Goal: Answer question/provide support: Share knowledge or assist other users

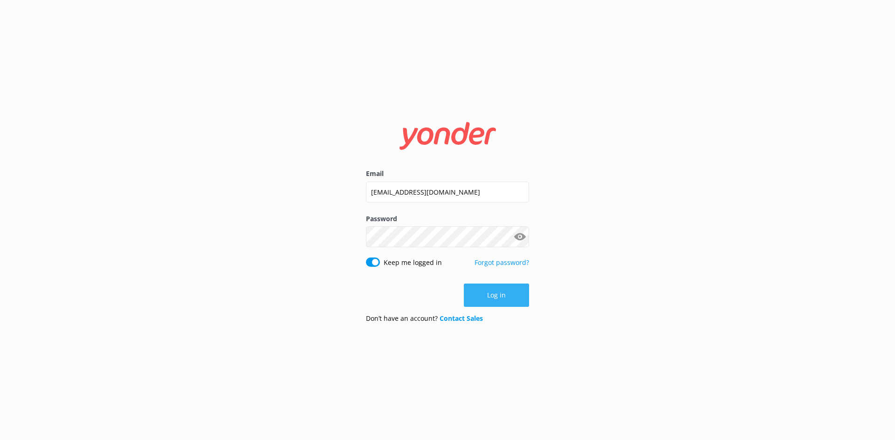
click at [499, 293] on button "Log in" at bounding box center [496, 295] width 65 height 23
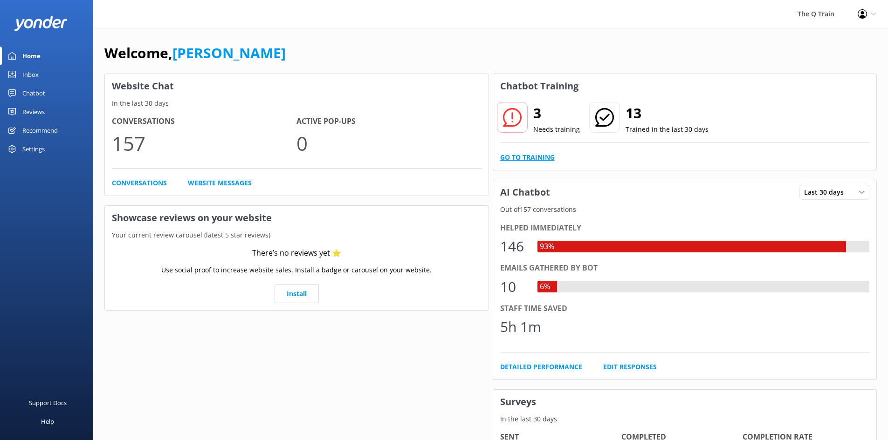
click at [539, 158] on link "Go to Training" at bounding box center [527, 157] width 55 height 10
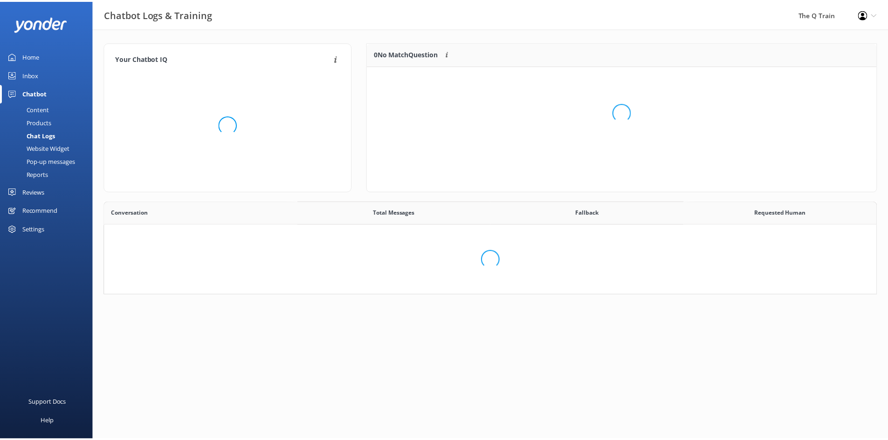
scroll to position [320, 764]
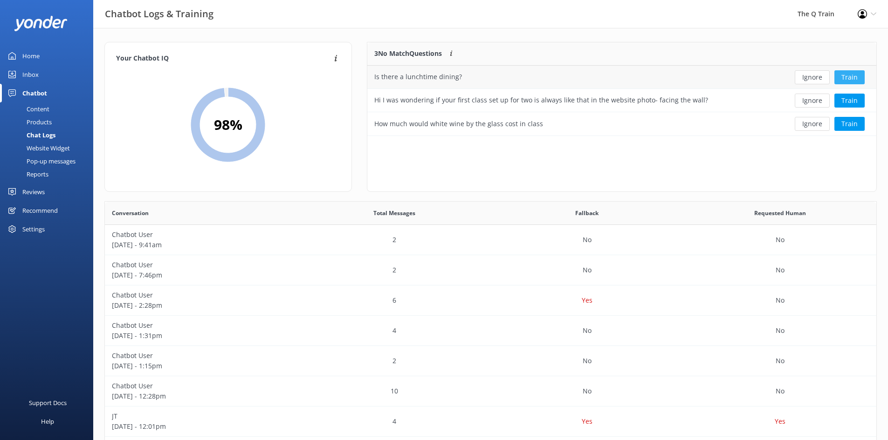
click at [860, 80] on button "Train" at bounding box center [849, 77] width 30 height 14
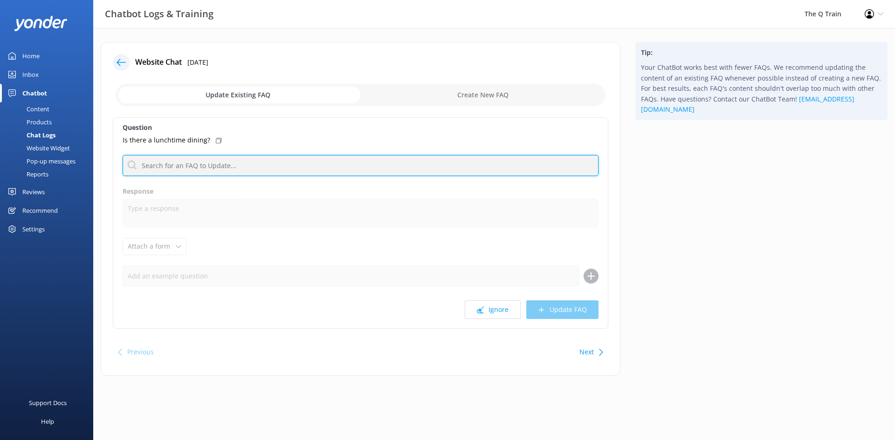
click at [178, 167] on input "text" at bounding box center [361, 165] width 476 height 21
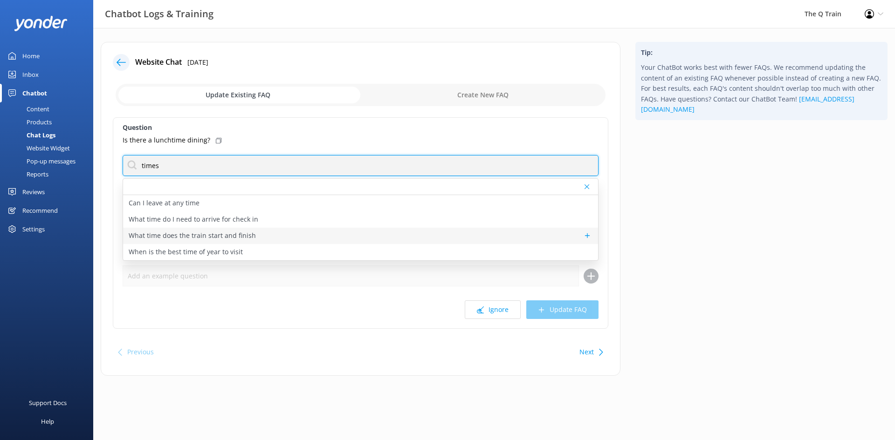
type input "times"
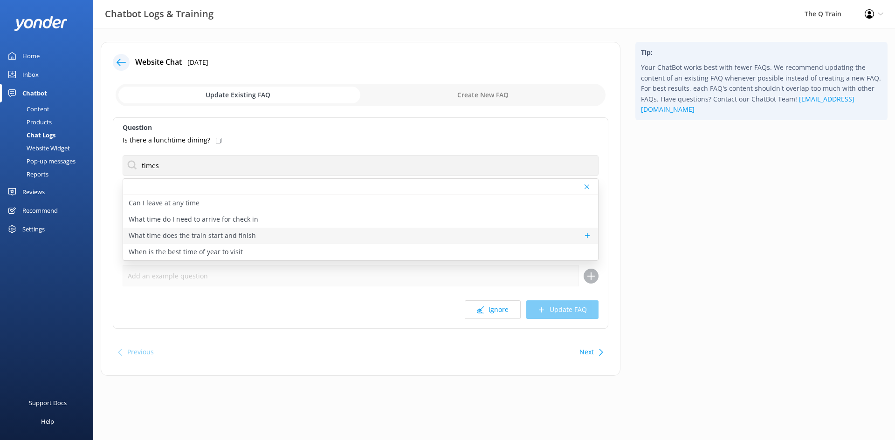
click at [206, 237] on p "What time does the train start and finish" at bounding box center [192, 236] width 127 height 10
type textarea "The Q Train start and finish times are as follows: November to March: •Mondays,…"
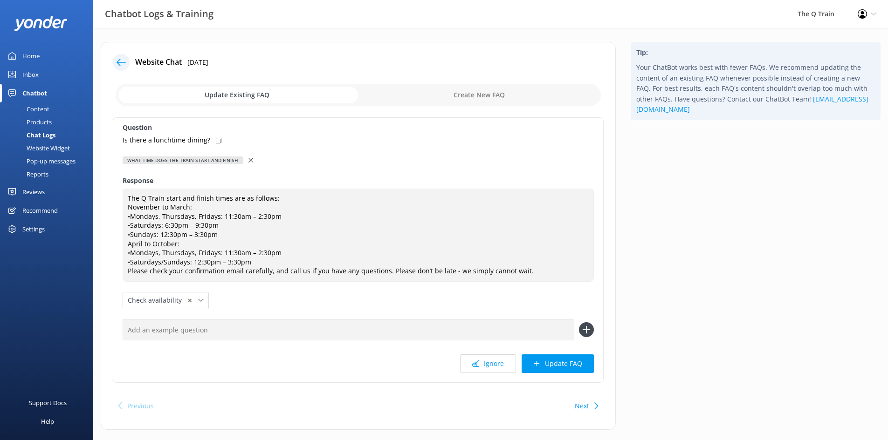
click at [216, 141] on icon at bounding box center [219, 141] width 6 height 6
click at [255, 333] on input "text" at bounding box center [349, 330] width 452 height 21
paste input "Is there a lunchtime dining?"
type input "Is there a lunchtime dining?"
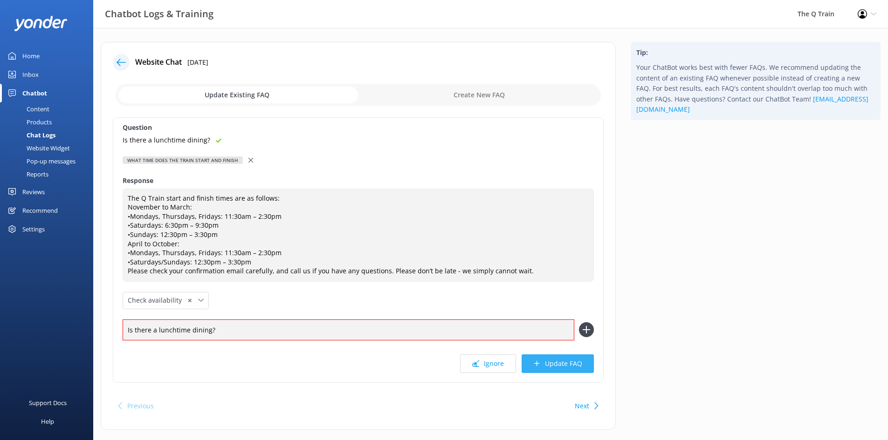
click at [562, 364] on button "Update FAQ" at bounding box center [558, 364] width 72 height 19
click at [586, 328] on use at bounding box center [586, 330] width 8 height 8
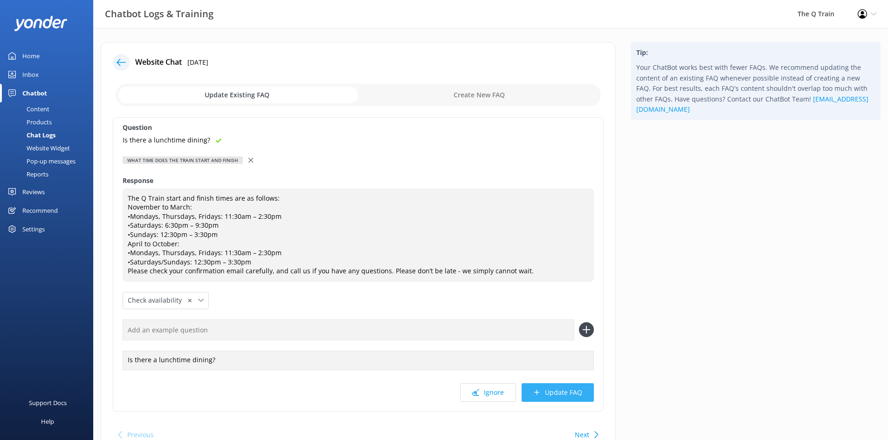
click at [556, 391] on button "Update FAQ" at bounding box center [558, 393] width 72 height 19
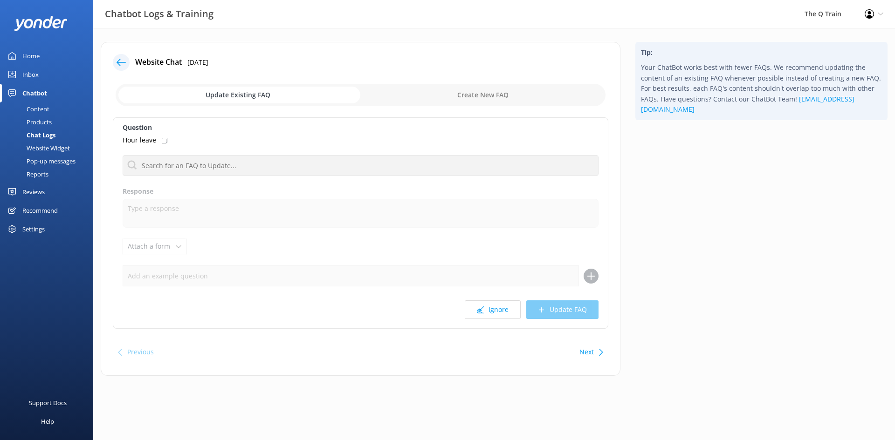
click at [32, 110] on div "Content" at bounding box center [28, 109] width 44 height 13
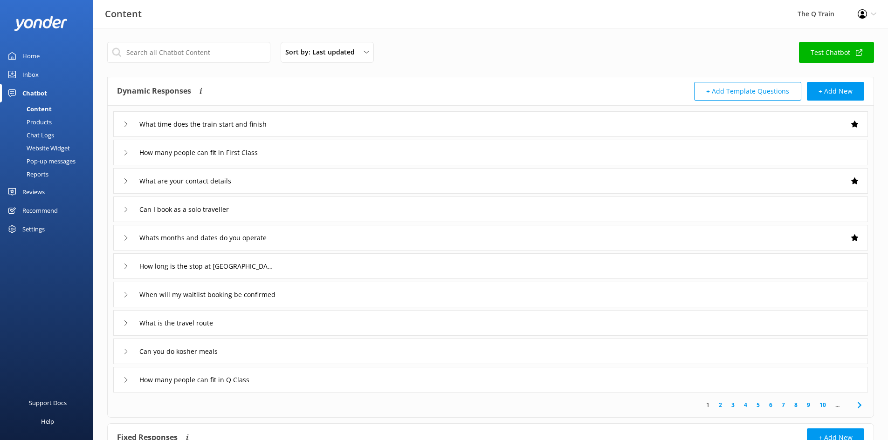
click at [28, 73] on div "Inbox" at bounding box center [30, 74] width 16 height 19
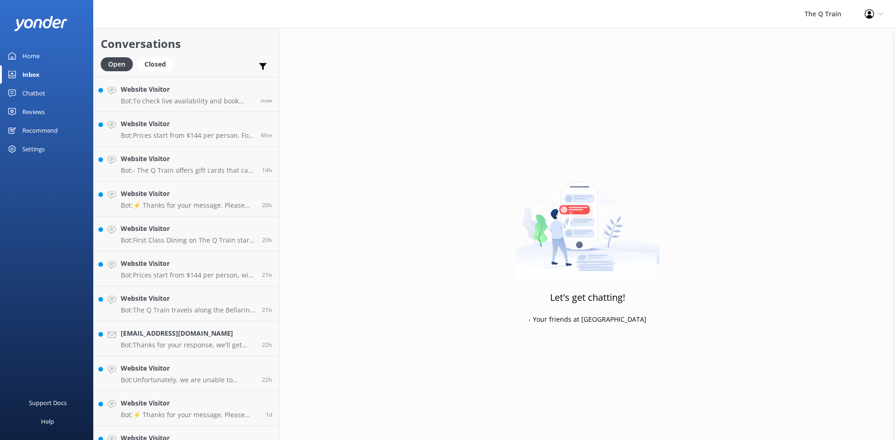
click at [34, 57] on div "Home" at bounding box center [30, 56] width 17 height 19
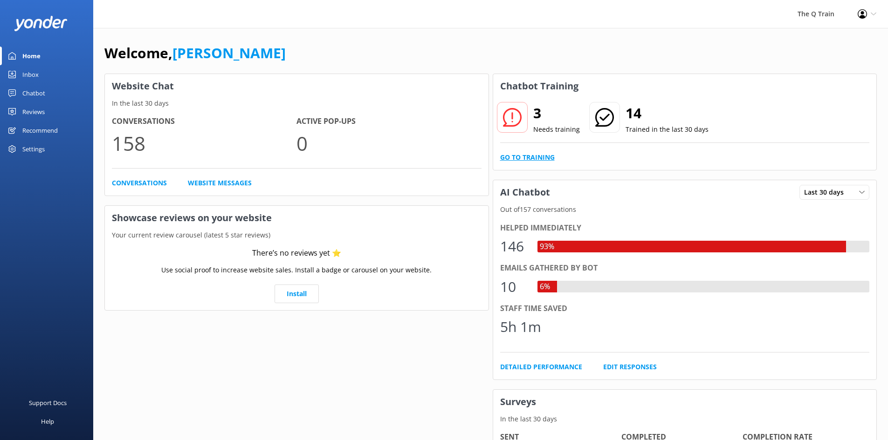
click at [543, 157] on link "Go to Training" at bounding box center [527, 157] width 55 height 10
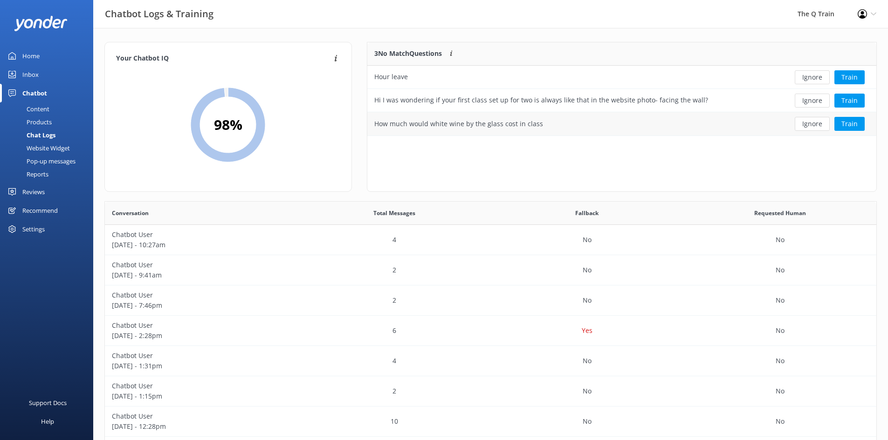
scroll to position [87, 502]
click at [855, 77] on button "Train" at bounding box center [849, 77] width 30 height 14
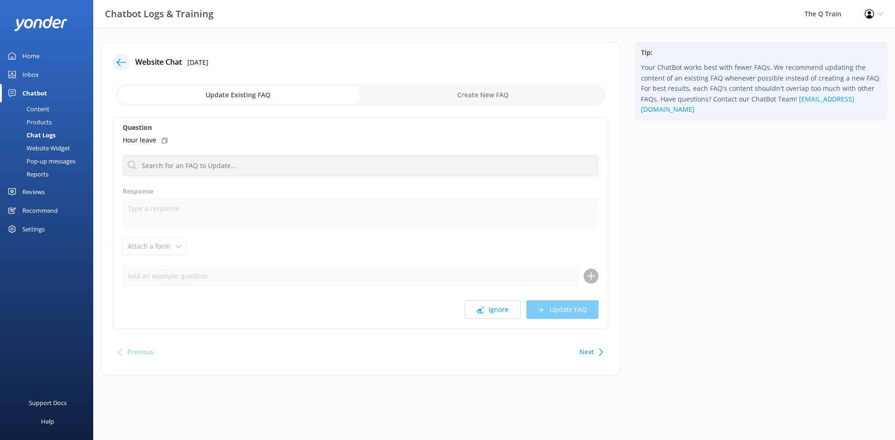
click at [163, 139] on use at bounding box center [165, 141] width 6 height 6
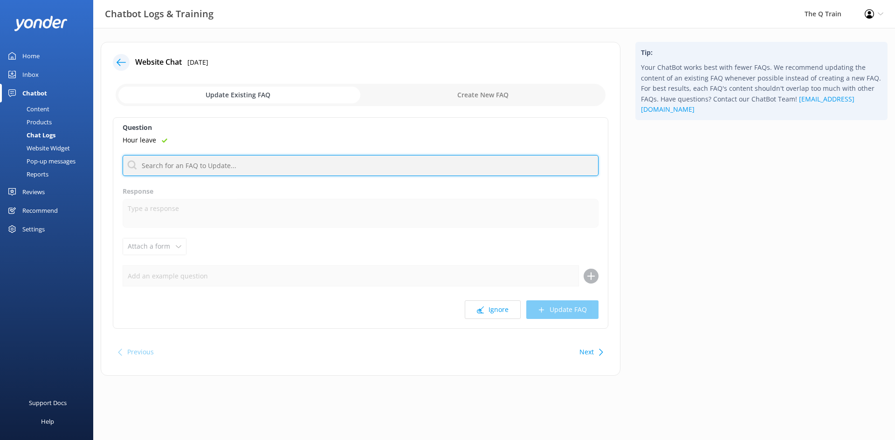
click at [166, 165] on input "text" at bounding box center [361, 165] width 476 height 21
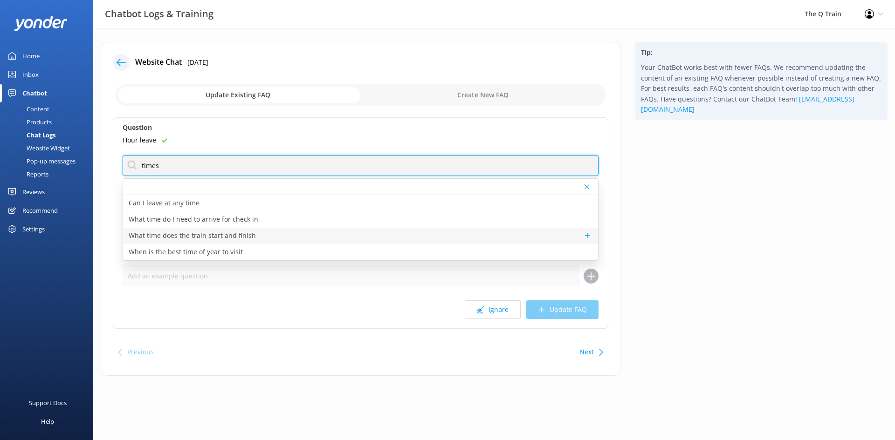
type input "times"
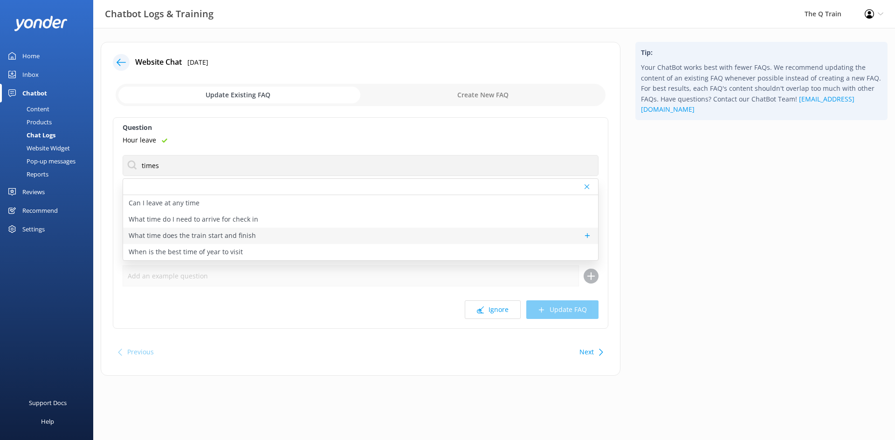
click at [181, 235] on p "What time does the train start and finish" at bounding box center [192, 236] width 127 height 10
type textarea "The Q Train start and finish times are as follows: November to March: •Mondays,…"
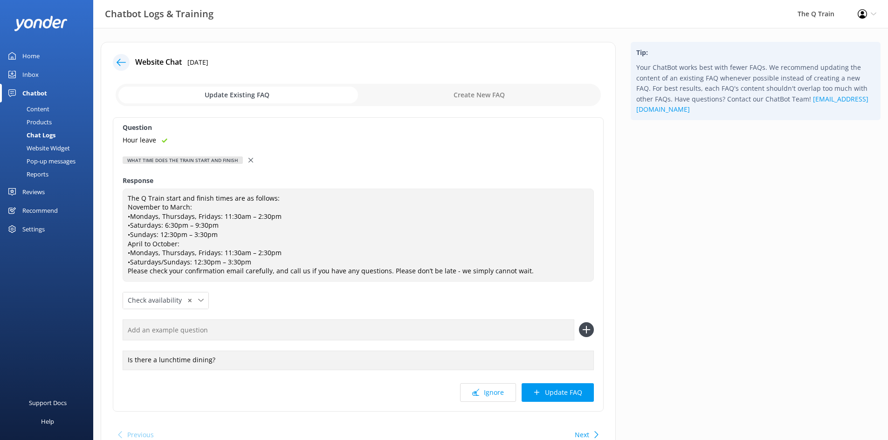
click at [197, 334] on input "text" at bounding box center [349, 330] width 452 height 21
paste input "Hour leave"
type input "Hour leave"
click at [588, 330] on use at bounding box center [586, 330] width 8 height 8
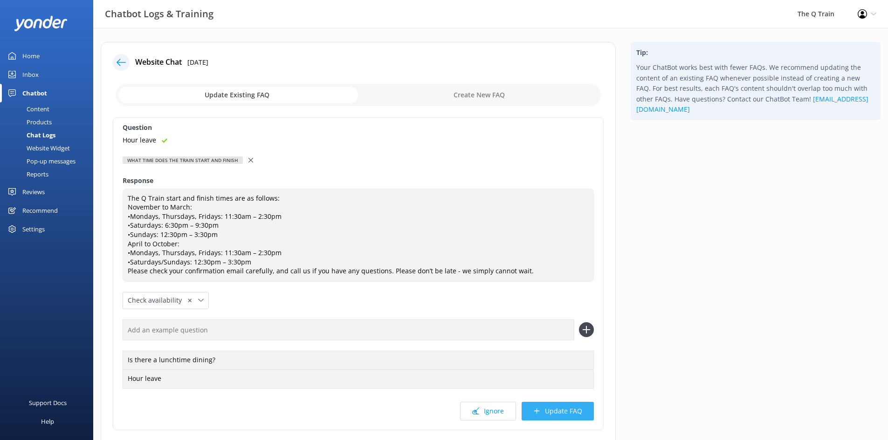
click at [558, 407] on button "Update FAQ" at bounding box center [558, 411] width 72 height 19
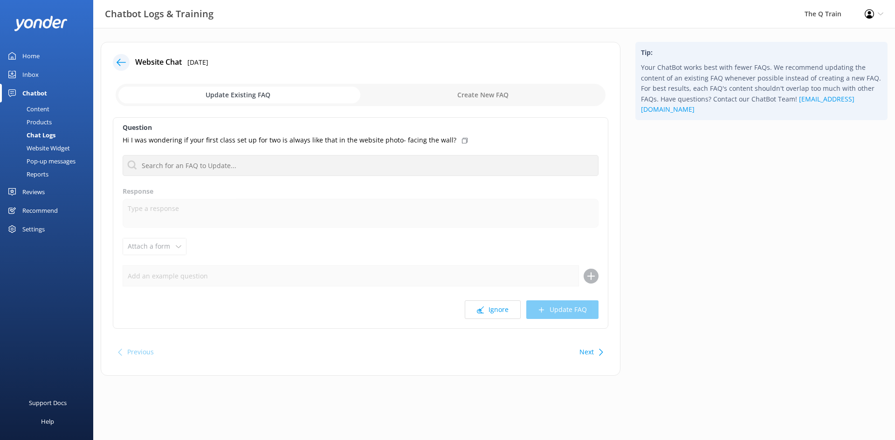
click at [30, 55] on div "Home" at bounding box center [30, 56] width 17 height 19
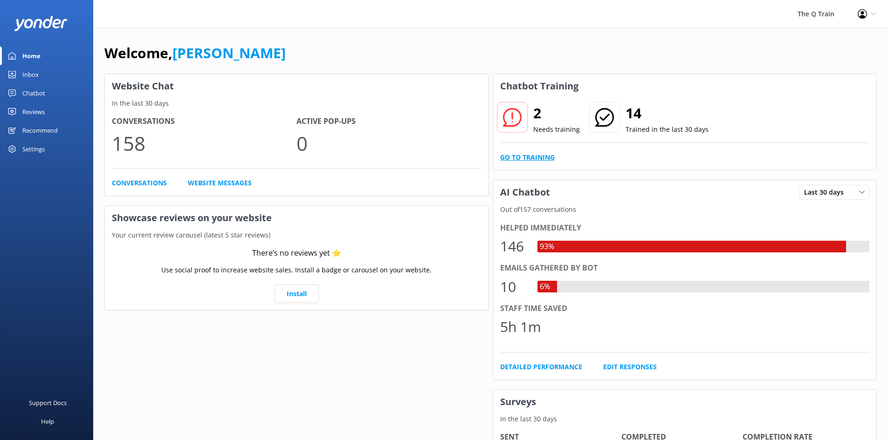
click at [549, 159] on link "Go to Training" at bounding box center [527, 157] width 55 height 10
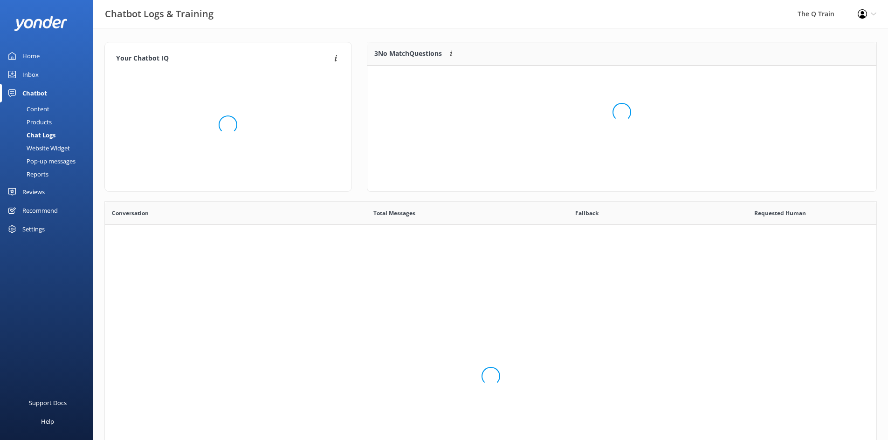
scroll to position [320, 764]
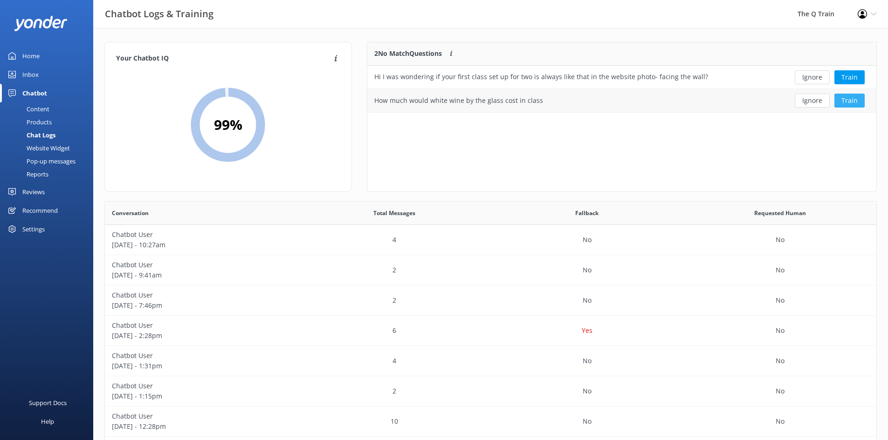
click at [856, 100] on button "Train" at bounding box center [849, 101] width 30 height 14
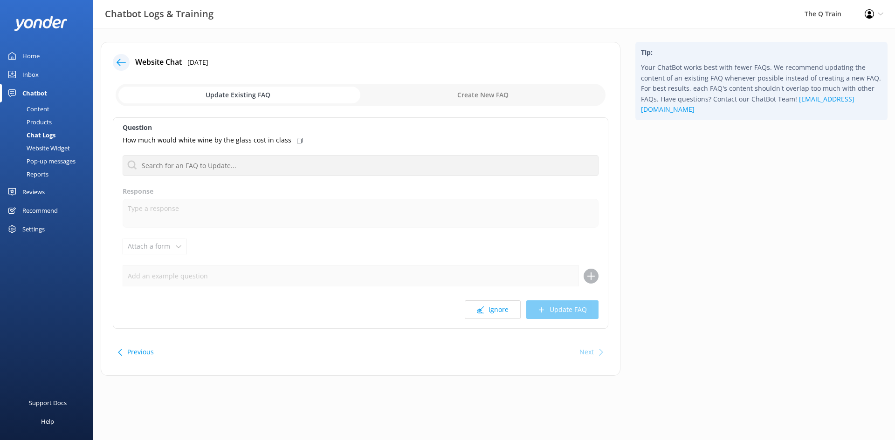
click at [297, 138] on use at bounding box center [300, 141] width 6 height 6
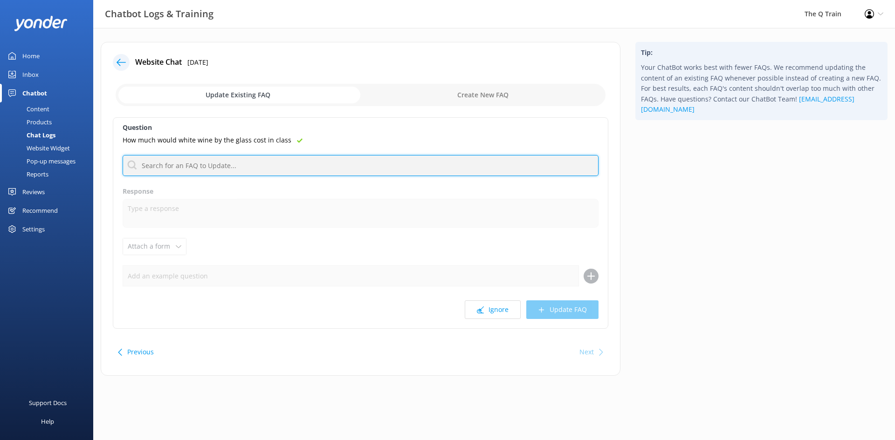
click at [230, 165] on input "text" at bounding box center [361, 165] width 476 height 21
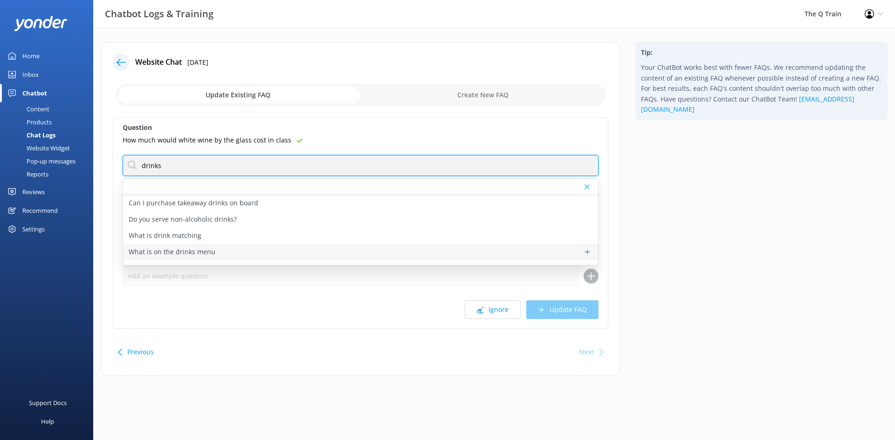
type input "drinks"
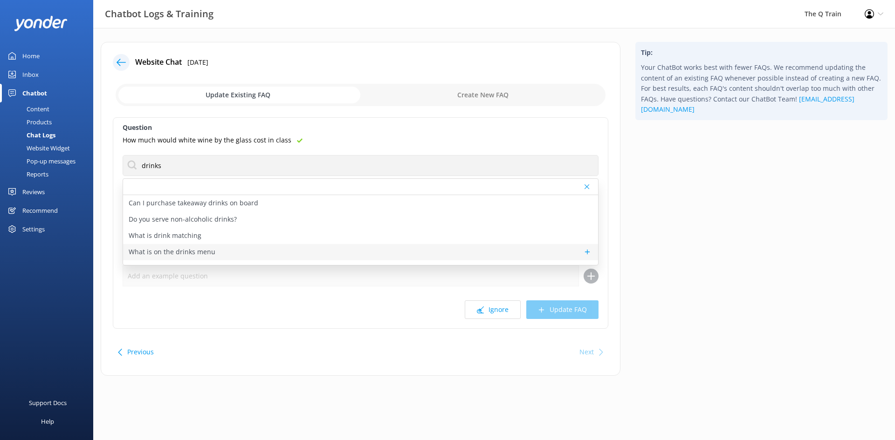
click at [212, 252] on p "What is on the drinks menu" at bounding box center [172, 252] width 87 height 10
type textarea "Our drinks menu features a curated selection of local wines, beers, ciders and …"
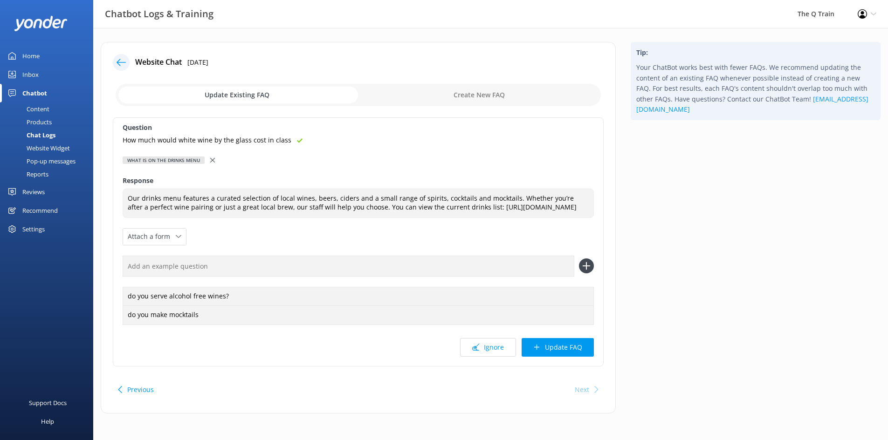
click at [178, 275] on input "text" at bounding box center [349, 266] width 452 height 21
paste input "How much would white wine by the glass cost in class"
type input "How much would white wine by the glass cost in class"
click at [587, 274] on icon at bounding box center [586, 266] width 15 height 15
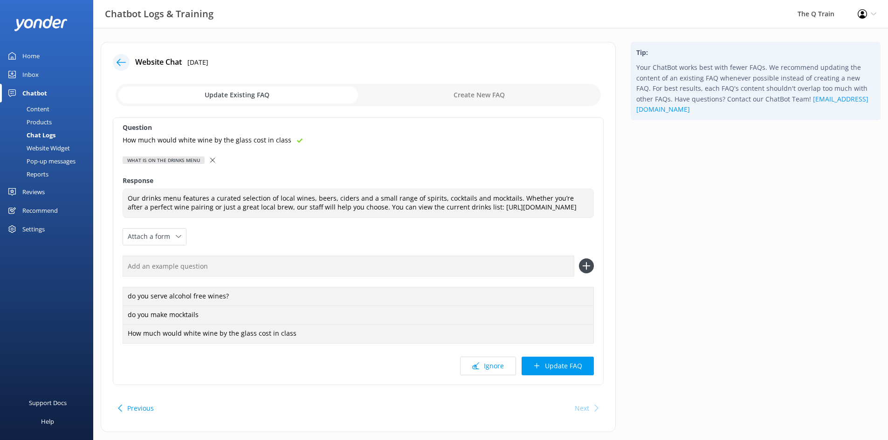
click at [183, 277] on input "text" at bounding box center [349, 266] width 452 height 21
paste input "How much would white wine by the glass cost in class"
click at [275, 277] on input "How much would white wine by the glass cost in class" at bounding box center [349, 266] width 452 height 21
type input "How much would white wine by the glass cost in q class"
click at [588, 270] on use at bounding box center [586, 266] width 8 height 8
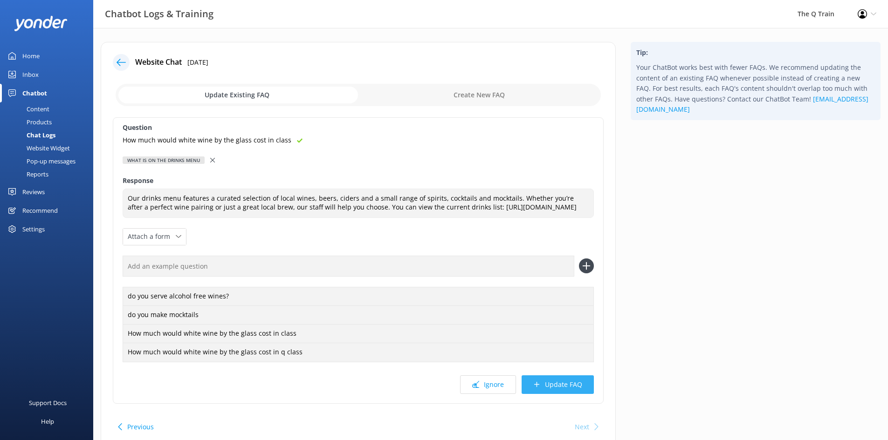
click at [558, 392] on button "Update FAQ" at bounding box center [558, 385] width 72 height 19
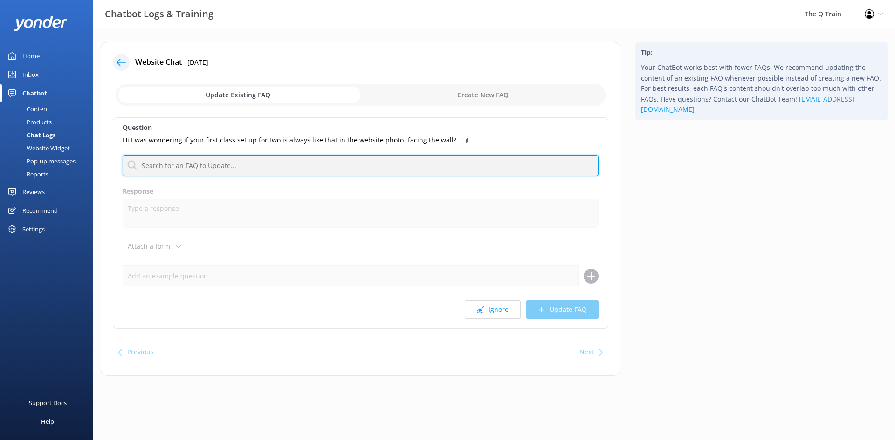
click at [216, 167] on input "text" at bounding box center [361, 165] width 476 height 21
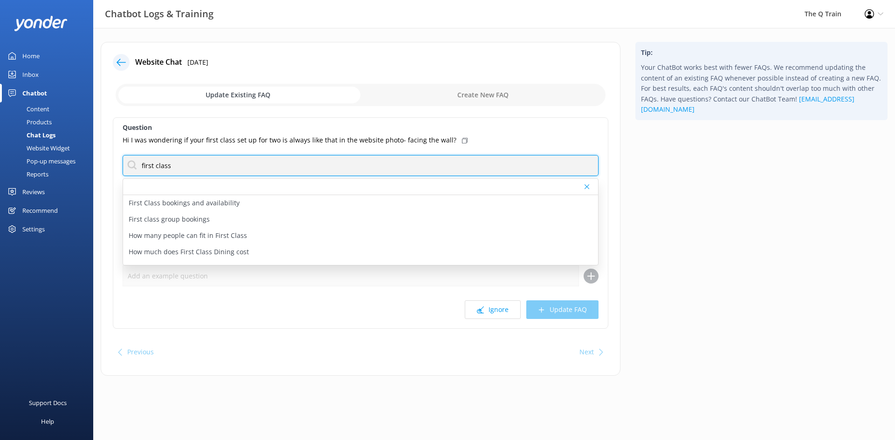
type input "first class"
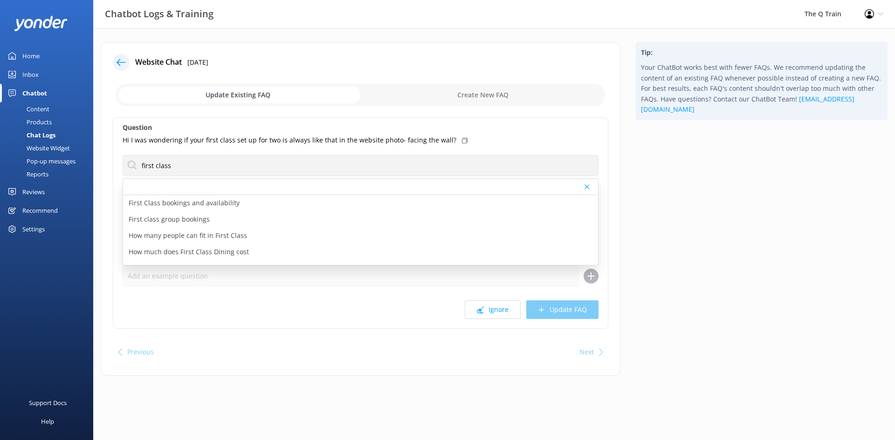
click at [645, 136] on div "Tip: Your ChatBot works best with fewer FAQs. We recommend updating the content…" at bounding box center [761, 214] width 267 height 344
click at [34, 55] on div "Home" at bounding box center [30, 56] width 17 height 19
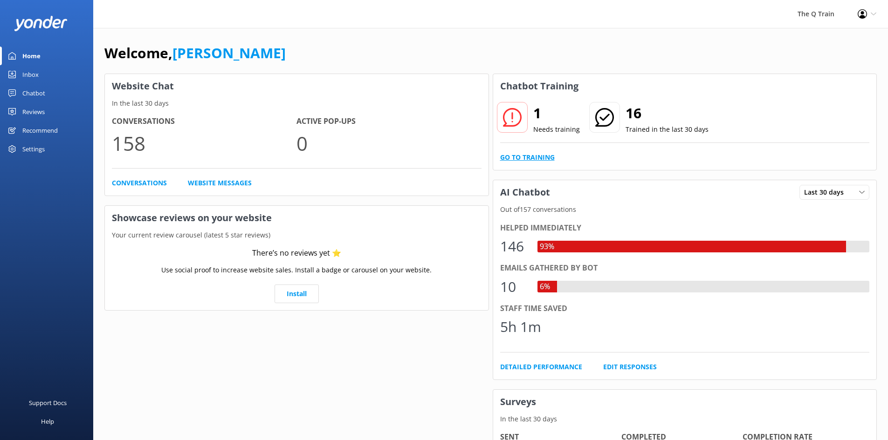
click at [550, 160] on link "Go to Training" at bounding box center [527, 157] width 55 height 10
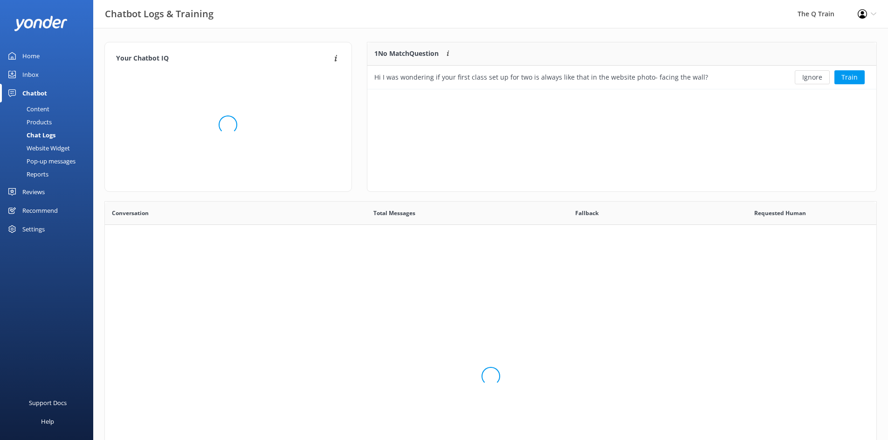
scroll to position [320, 764]
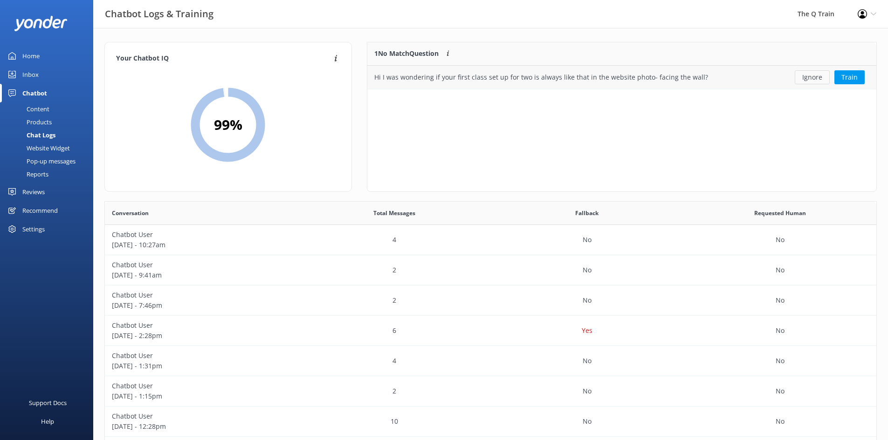
click at [818, 79] on button "Ignore" at bounding box center [812, 77] width 35 height 14
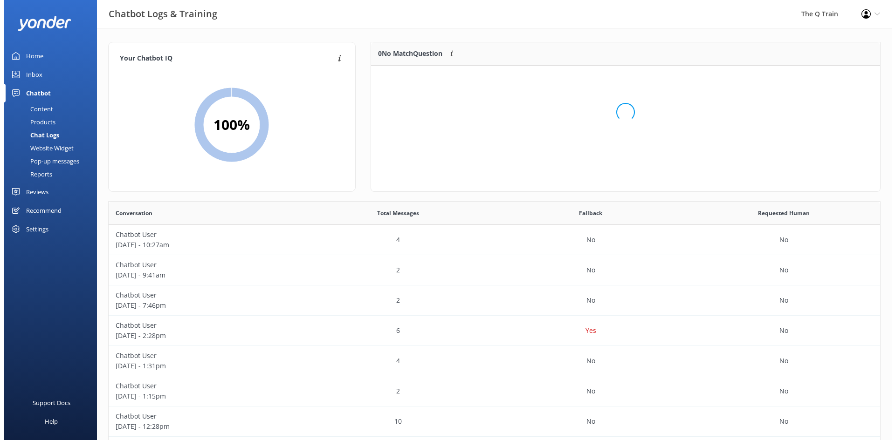
scroll to position [110, 502]
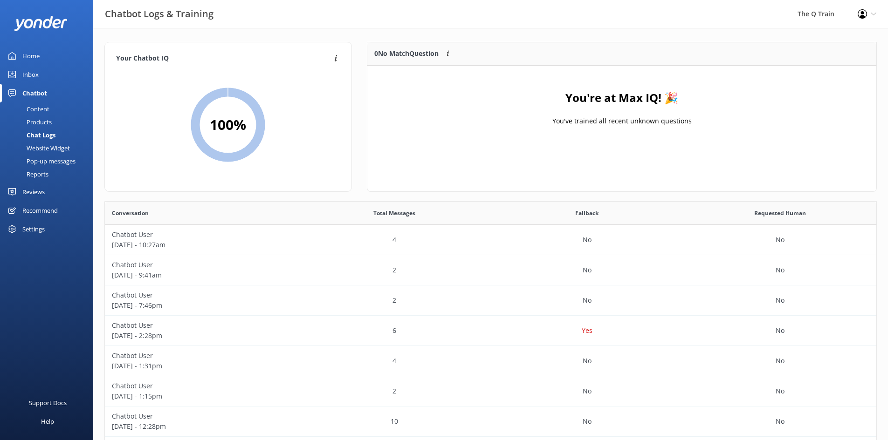
click at [34, 71] on div "Inbox" at bounding box center [30, 74] width 16 height 19
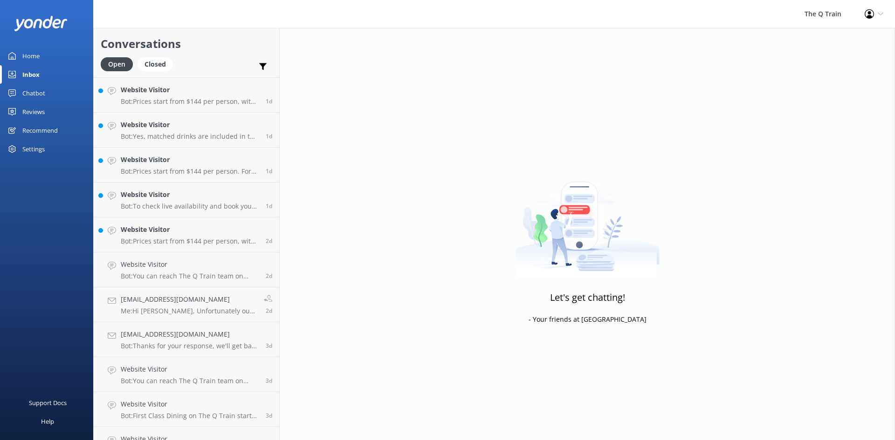
scroll to position [466, 0]
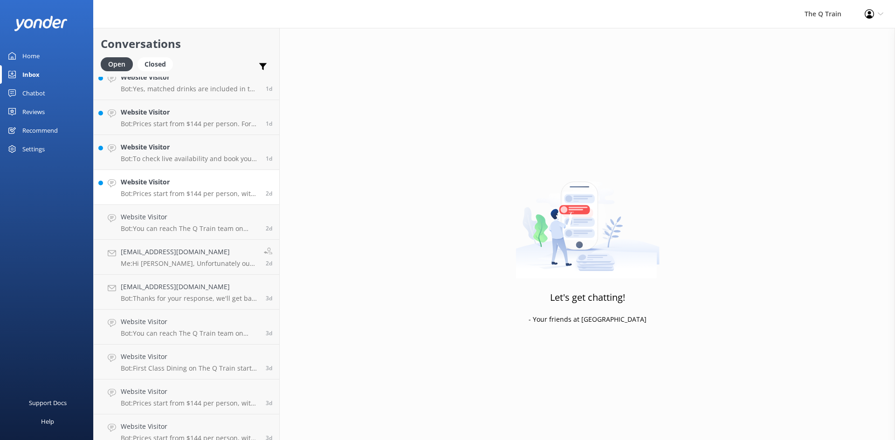
click at [163, 192] on p "Bot: Prices start from $144 per person, with several dining options to choose f…" at bounding box center [190, 194] width 138 height 8
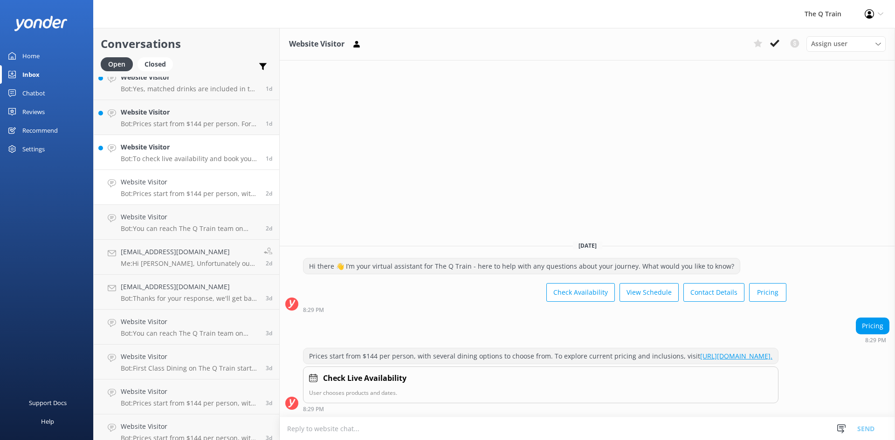
click at [184, 158] on p "Bot: To check live availability and book your experience, please click https://…" at bounding box center [190, 159] width 138 height 8
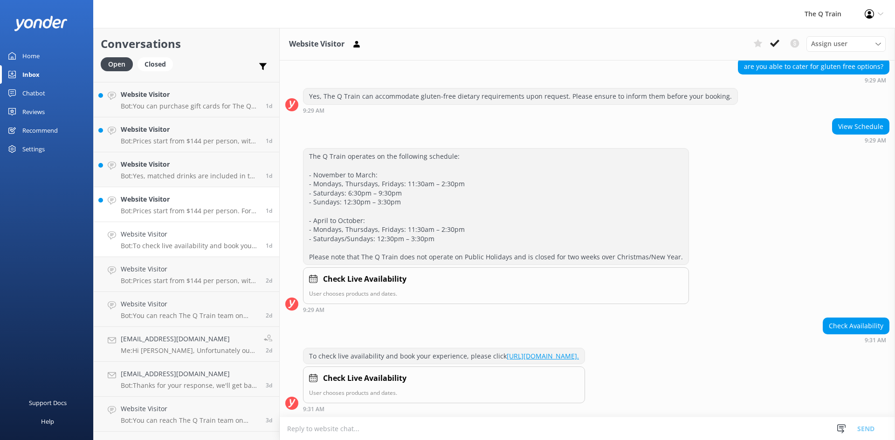
scroll to position [373, 0]
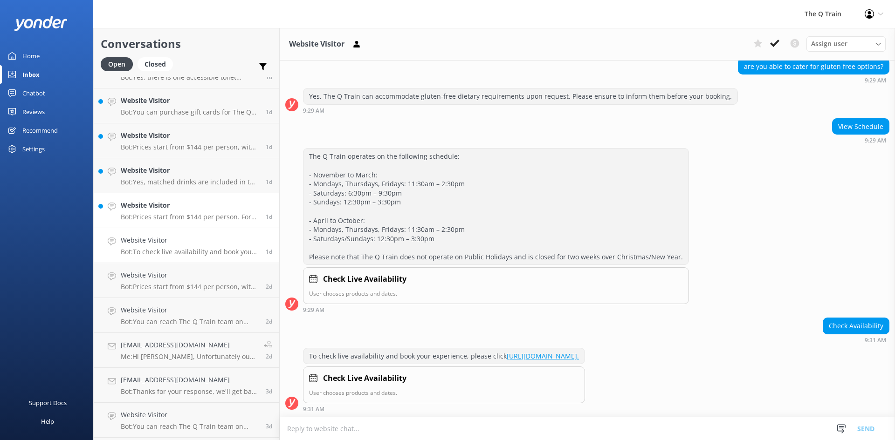
click at [185, 213] on p "Bot: Prices start from $144 per person. For more details on current pricing and…" at bounding box center [190, 217] width 138 height 8
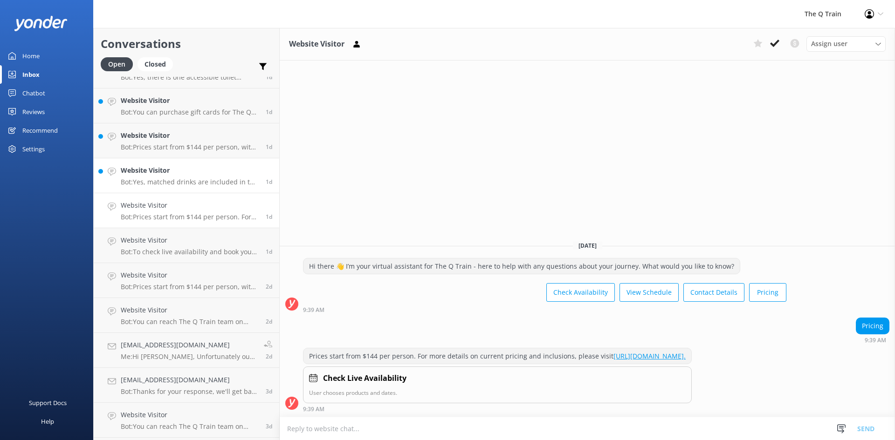
click at [195, 178] on div "Website Visitor Bot: Yes, matched drinks are included in the price of First Cla…" at bounding box center [190, 175] width 138 height 21
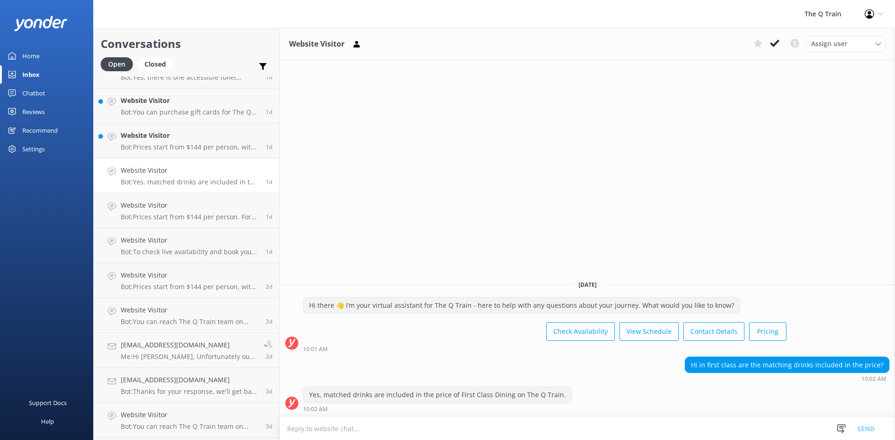
scroll to position [326, 0]
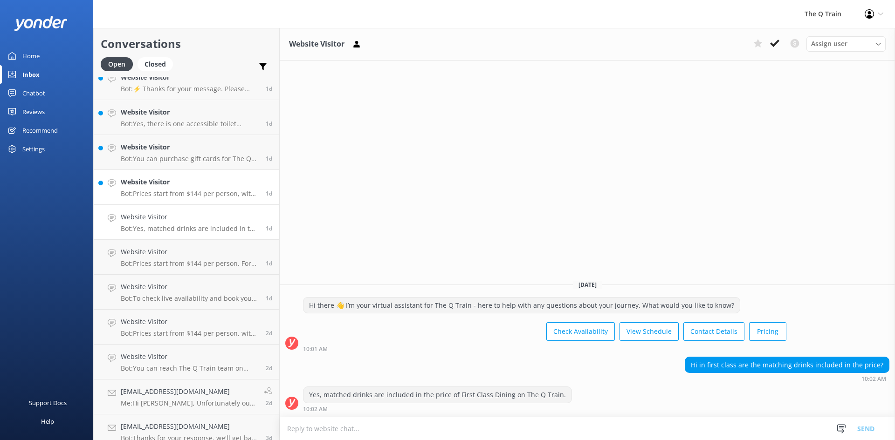
click at [195, 183] on h4 "Website Visitor" at bounding box center [190, 182] width 138 height 10
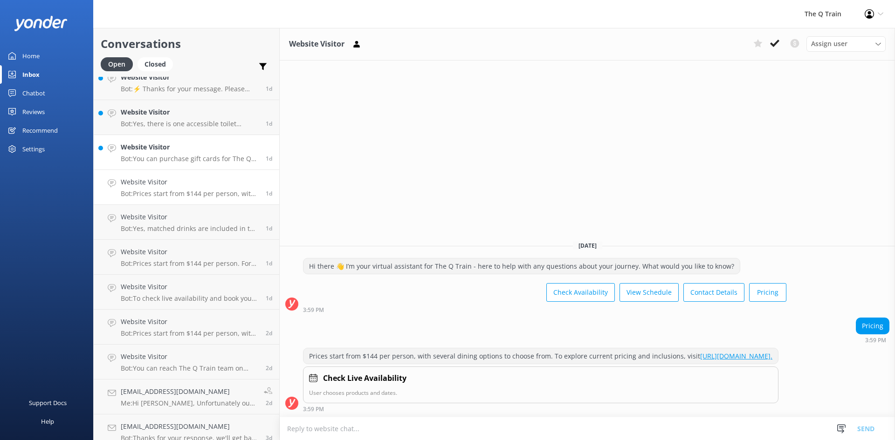
click at [199, 151] on h4 "Website Visitor" at bounding box center [190, 147] width 138 height 10
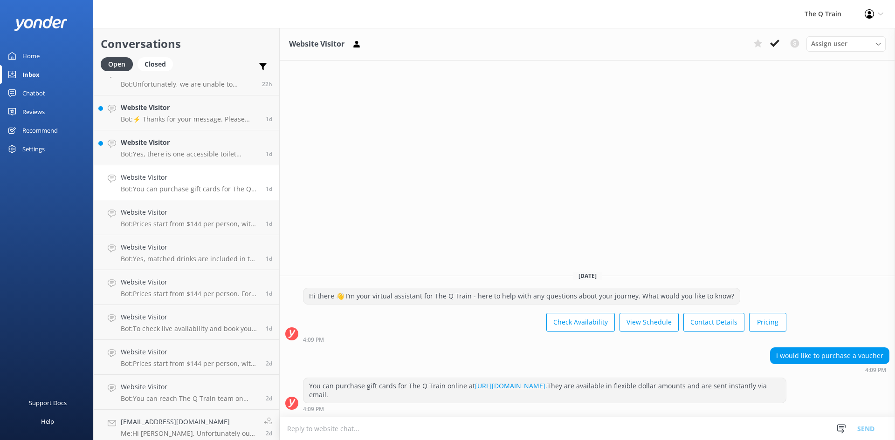
scroll to position [280, 0]
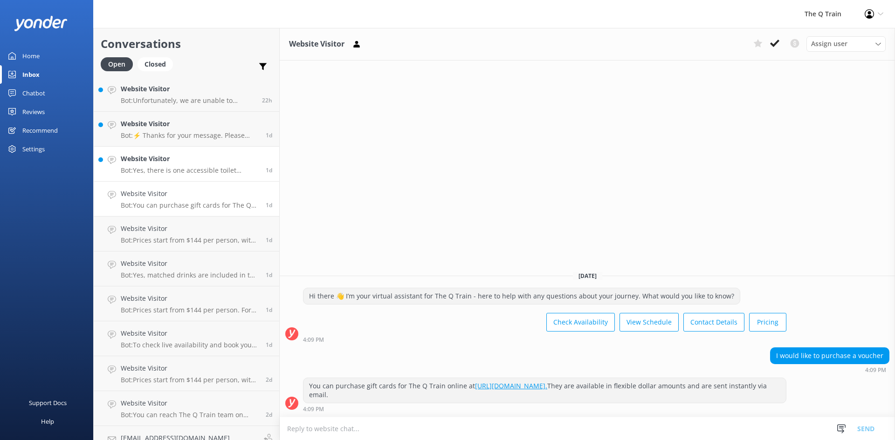
click at [199, 161] on h4 "Website Visitor" at bounding box center [190, 159] width 138 height 10
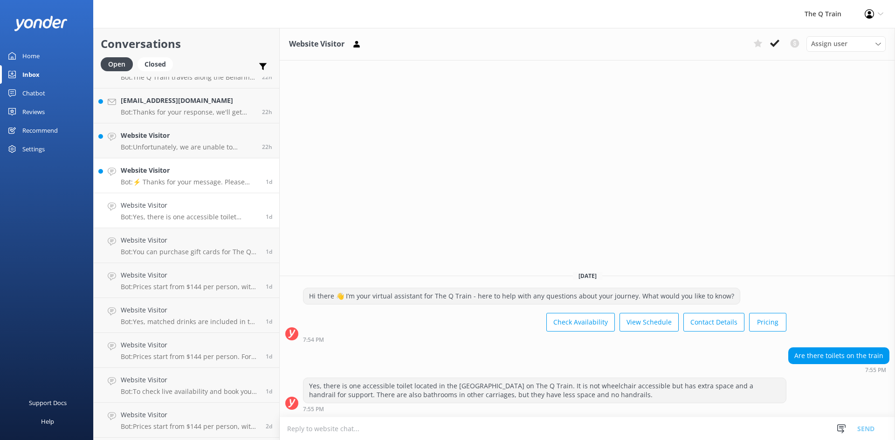
click at [196, 172] on h4 "Website Visitor" at bounding box center [190, 170] width 138 height 10
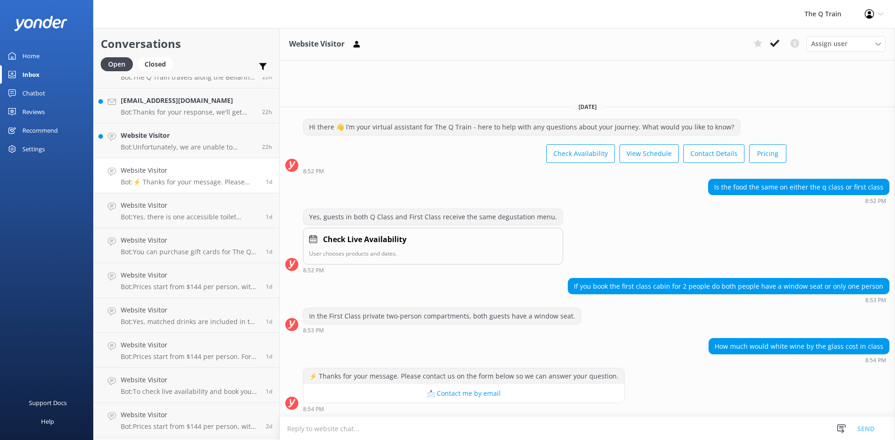
scroll to position [186, 0]
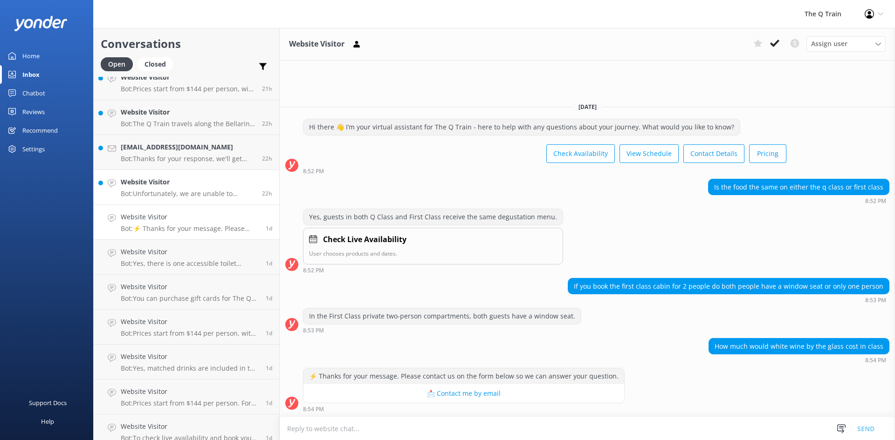
click at [192, 185] on h4 "Website Visitor" at bounding box center [188, 182] width 134 height 10
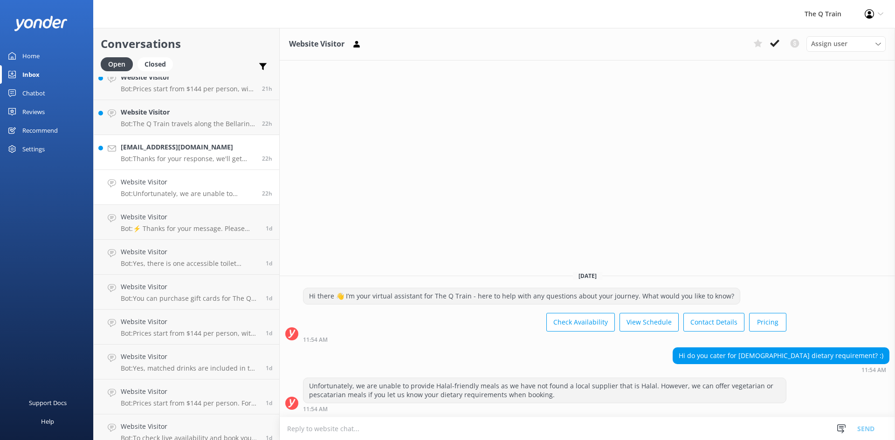
click at [199, 156] on p "Bot: Thanks for your response, we'll get back to you as soon as we can during o…" at bounding box center [188, 159] width 134 height 8
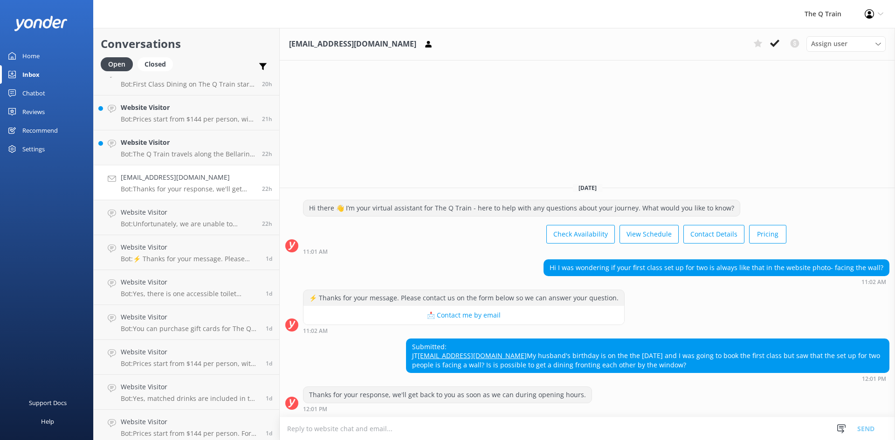
scroll to position [140, 0]
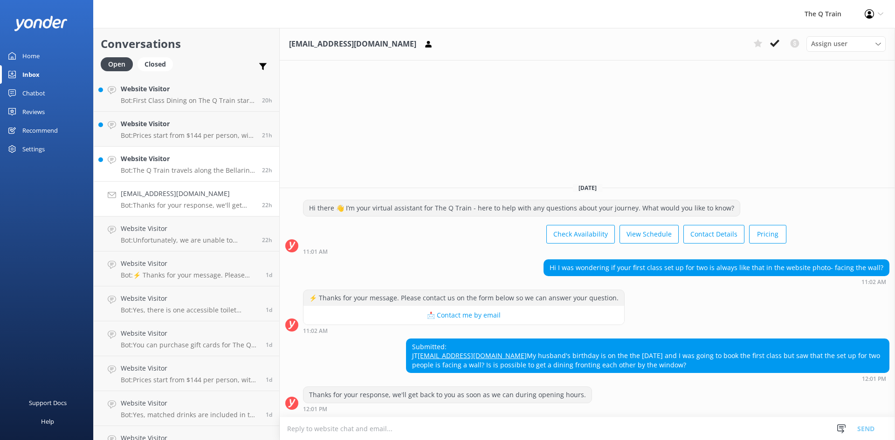
click at [204, 161] on h4 "Website Visitor" at bounding box center [188, 159] width 134 height 10
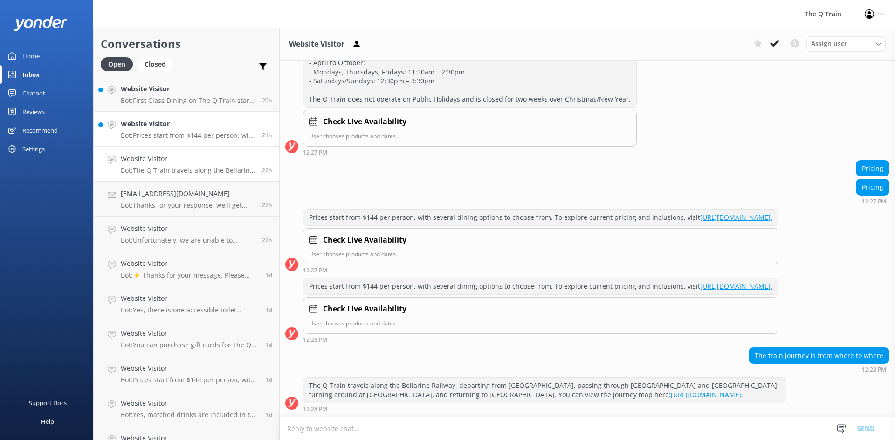
scroll to position [272, 0]
click at [209, 131] on div "Website Visitor Bot: Prices start from $144 per person, with several dining opt…" at bounding box center [188, 129] width 134 height 21
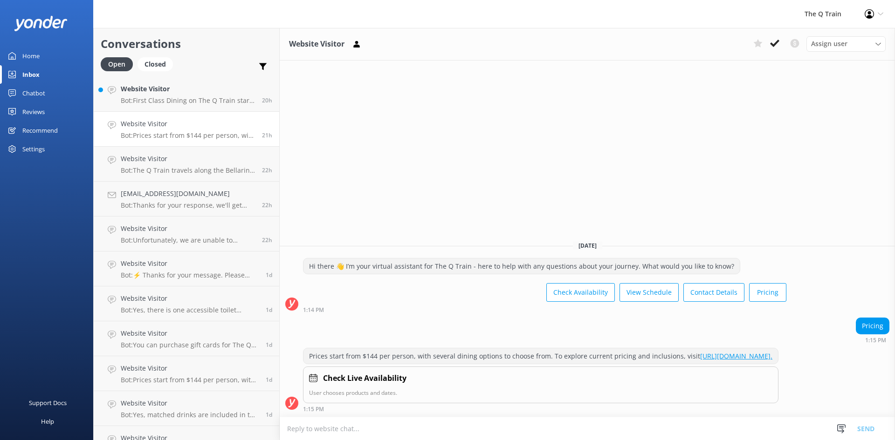
scroll to position [93, 0]
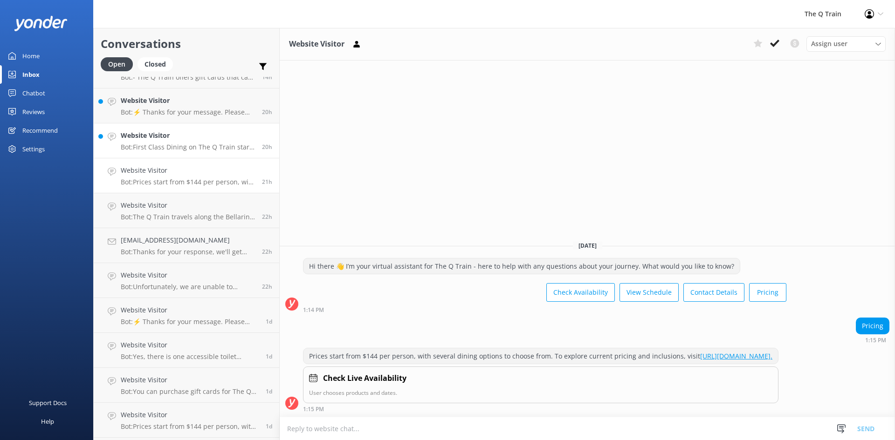
click at [209, 133] on h4 "Website Visitor" at bounding box center [188, 136] width 134 height 10
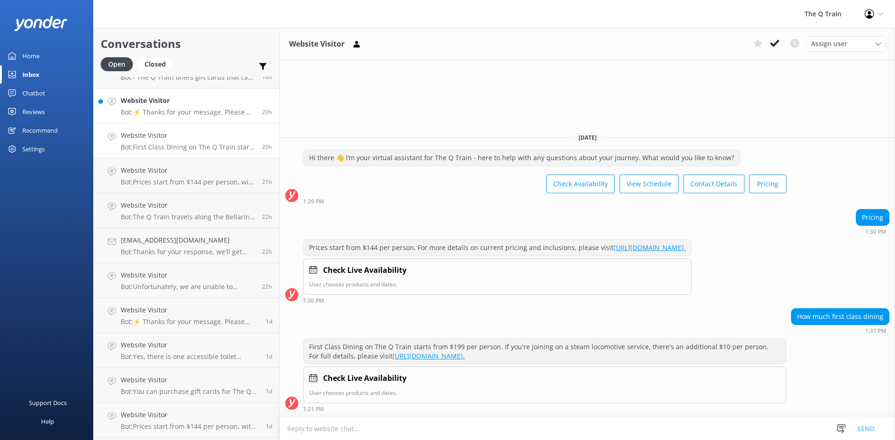
click at [216, 111] on p "Bot: ⚡ Thanks for your message. Please contact us on the form below so we can a…" at bounding box center [188, 112] width 134 height 8
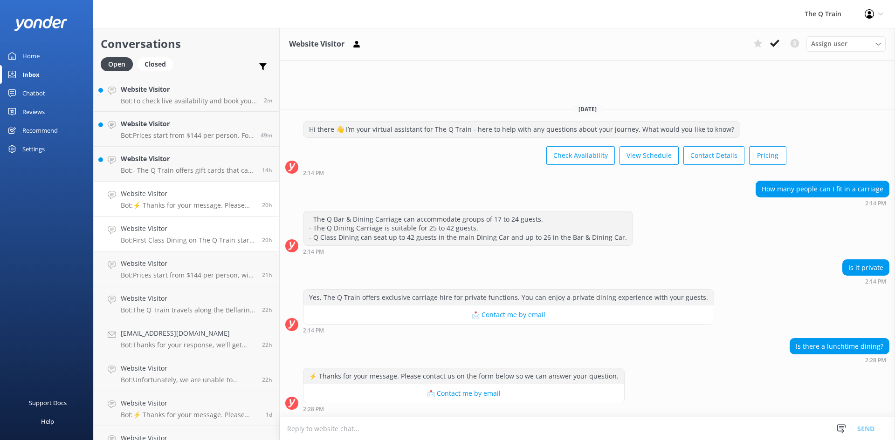
click at [202, 170] on p "Bot: - The Q Train offers gift cards that can be purchased online at https://ww…" at bounding box center [188, 170] width 134 height 8
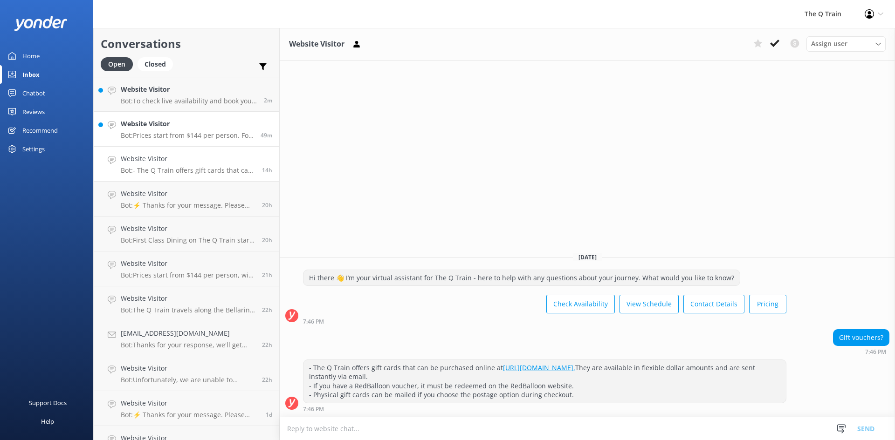
click at [204, 131] on div "Website Visitor Bot: Prices start from $144 per person. For more details on cur…" at bounding box center [187, 129] width 133 height 21
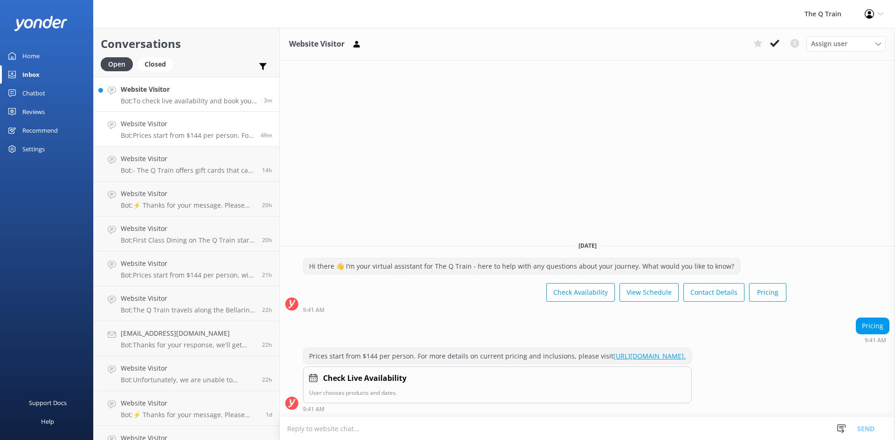
click at [210, 102] on p "Bot: To check live availability and book your experience, please click https://…" at bounding box center [189, 101] width 136 height 8
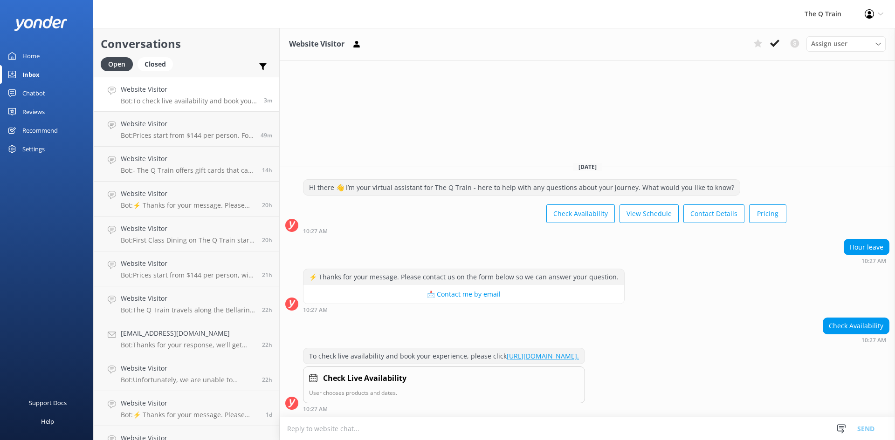
click at [31, 55] on div "Home" at bounding box center [30, 56] width 17 height 19
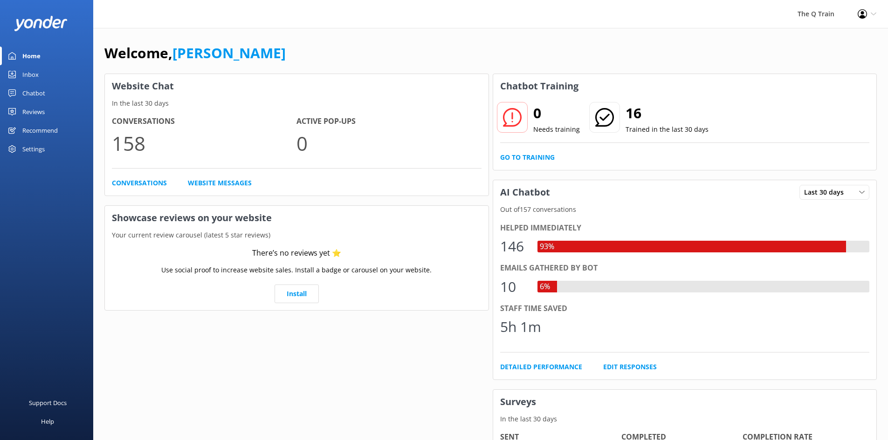
click at [40, 94] on div "Chatbot" at bounding box center [33, 93] width 23 height 19
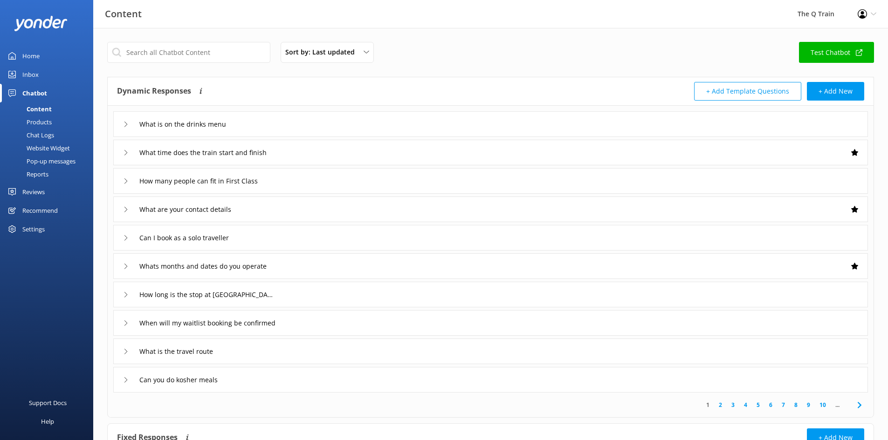
click at [45, 173] on div "Reports" at bounding box center [27, 174] width 43 height 13
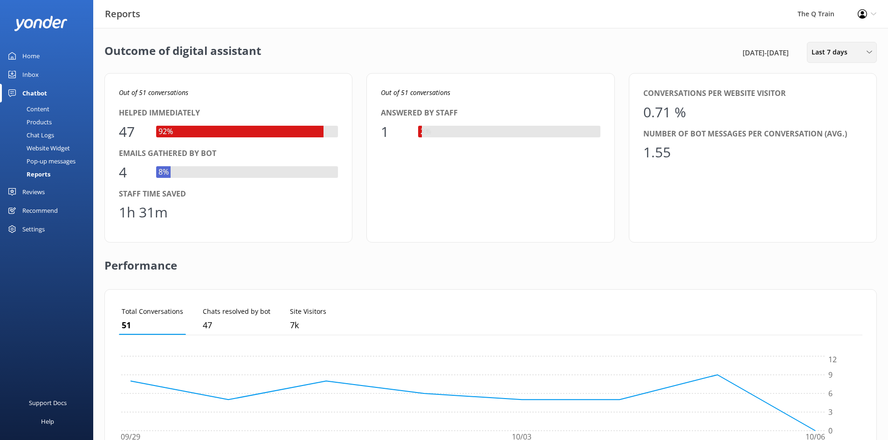
click at [832, 51] on span "Last 7 days" at bounding box center [832, 52] width 41 height 10
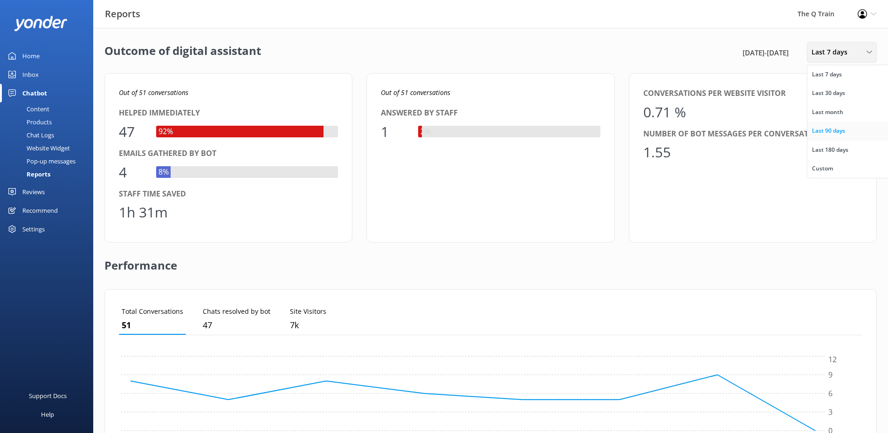
click at [826, 128] on div "Last 90 days" at bounding box center [828, 130] width 33 height 9
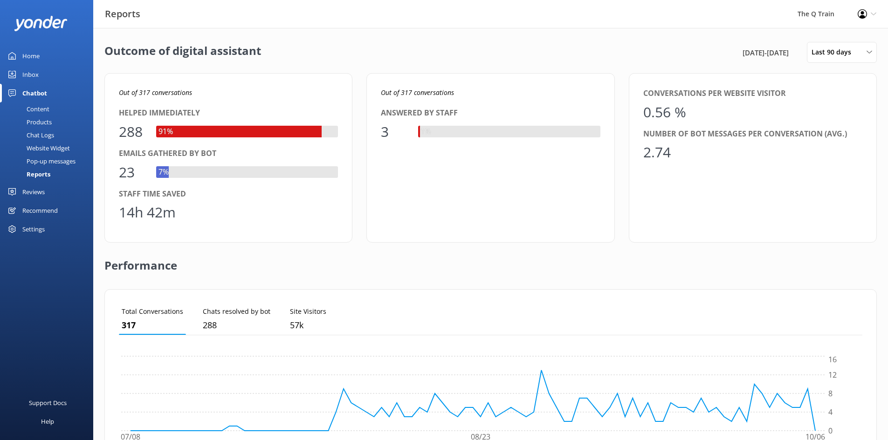
click at [28, 57] on div "Home" at bounding box center [30, 56] width 17 height 19
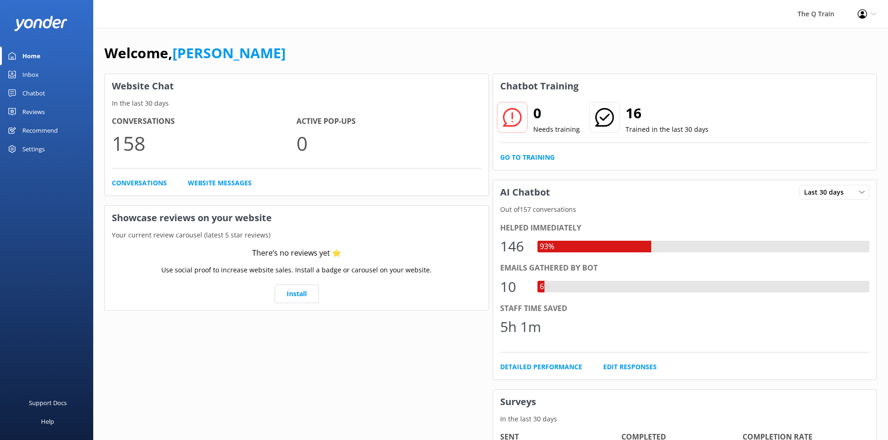
click at [261, 43] on div "Welcome, Kelly" at bounding box center [490, 58] width 772 height 32
